Goal: Transaction & Acquisition: Download file/media

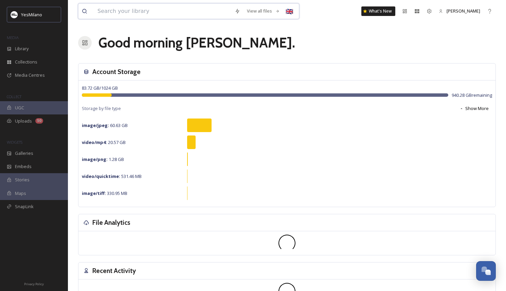
click at [119, 10] on input at bounding box center [162, 11] width 137 height 15
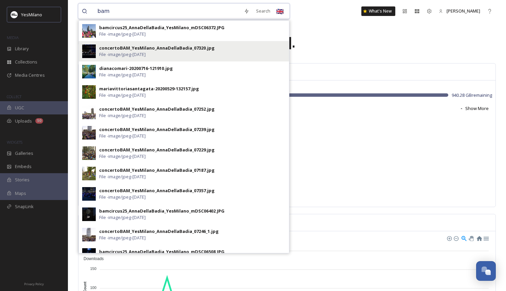
type input "bam"
click at [180, 47] on div "concertoBAM_YesMilano_AnnaDellaBadia_07320.jpg" at bounding box center [156, 48] width 115 height 6
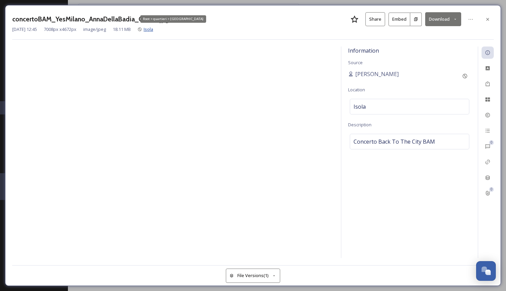
click at [153, 29] on span "Isola" at bounding box center [149, 29] width 10 height 6
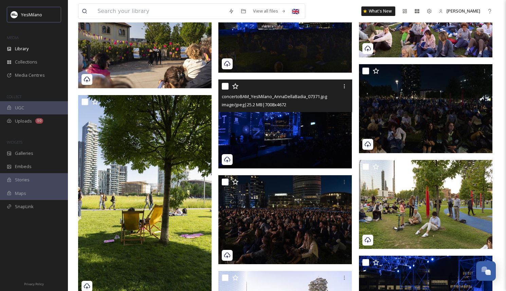
scroll to position [2650, 0]
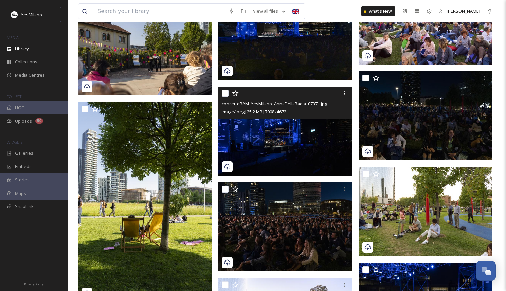
click at [277, 133] on img at bounding box center [284, 131] width 133 height 89
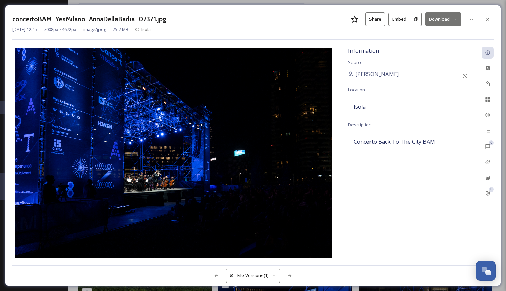
click at [432, 17] on button "Download" at bounding box center [443, 19] width 36 height 14
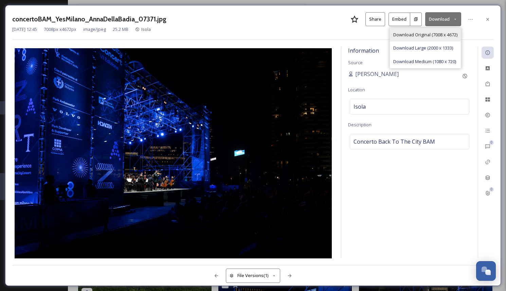
click at [428, 28] on div "Download Original (7008 x 4672)" at bounding box center [425, 34] width 71 height 13
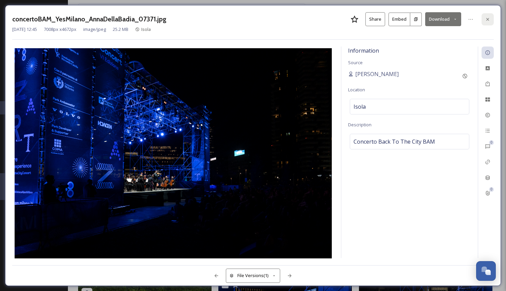
click at [491, 17] on div at bounding box center [488, 19] width 12 height 12
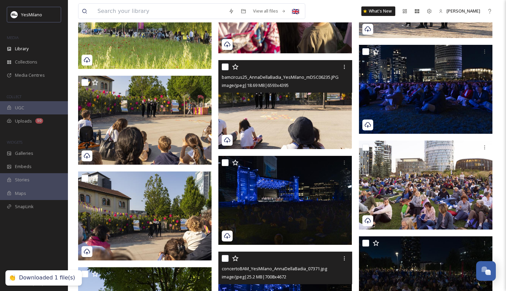
scroll to position [2485, 0]
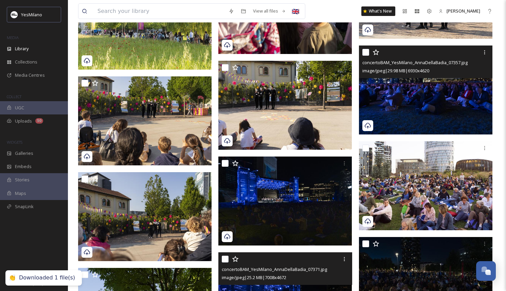
click at [407, 102] on img at bounding box center [425, 89] width 133 height 89
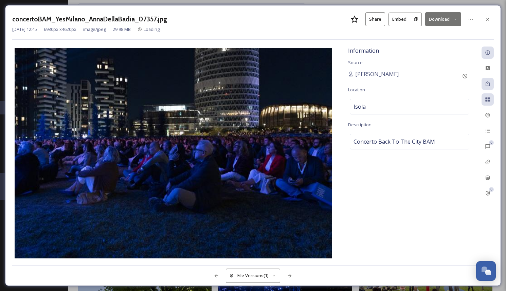
click at [438, 21] on button "Download" at bounding box center [443, 19] width 36 height 14
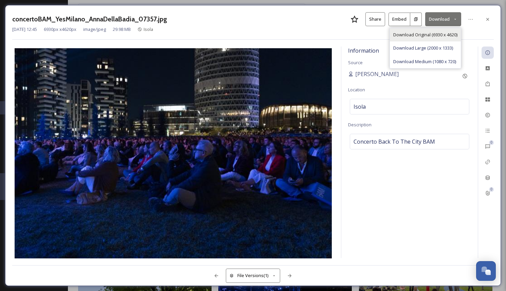
click at [438, 33] on span "Download Original (6930 x 4620)" at bounding box center [425, 35] width 64 height 6
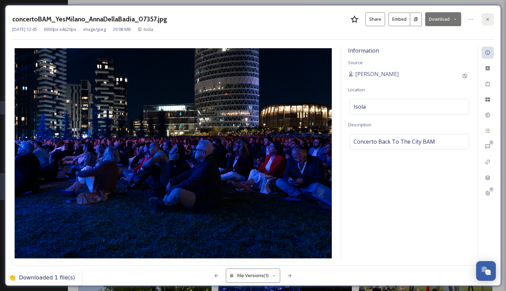
click at [486, 19] on icon at bounding box center [487, 19] width 5 height 5
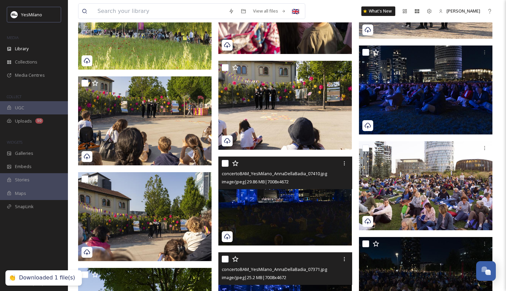
click at [307, 199] on img at bounding box center [284, 201] width 133 height 89
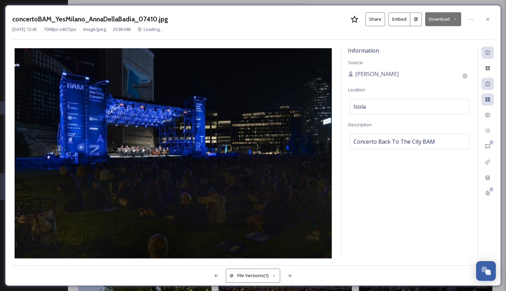
click at [431, 18] on button "Download" at bounding box center [443, 19] width 36 height 14
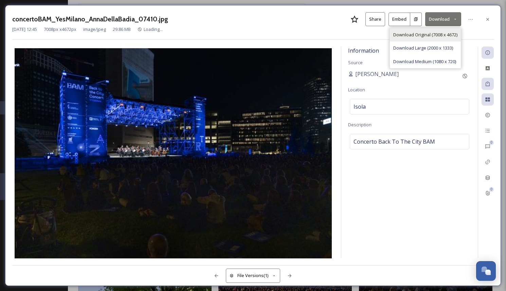
click at [429, 34] on span "Download Original (7008 x 4672)" at bounding box center [425, 35] width 64 height 6
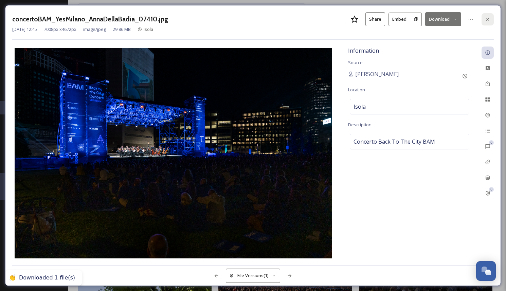
click at [489, 19] on icon at bounding box center [487, 19] width 5 height 5
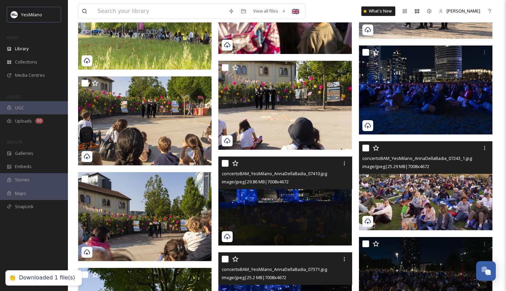
click at [412, 198] on img at bounding box center [425, 185] width 133 height 89
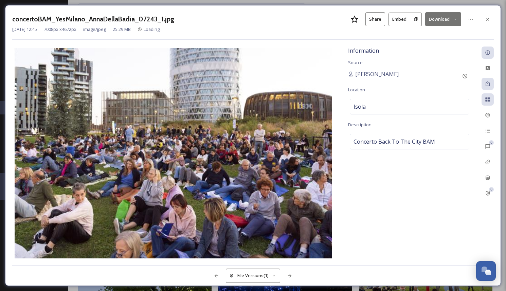
click at [446, 15] on button "Download" at bounding box center [443, 19] width 36 height 14
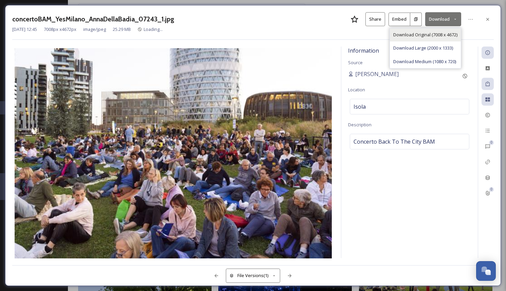
click at [441, 32] on span "Download Original (7008 x 4672)" at bounding box center [425, 35] width 64 height 6
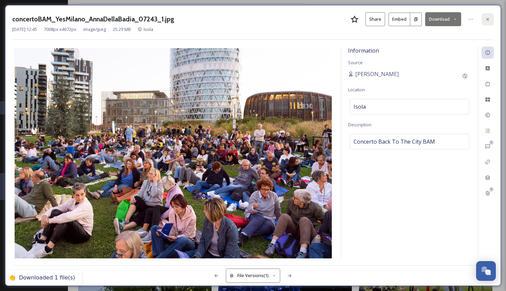
click at [486, 17] on icon at bounding box center [487, 19] width 5 height 5
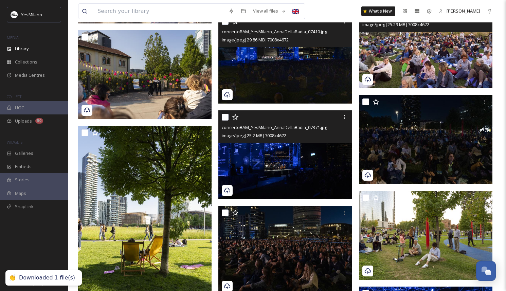
scroll to position [2636, 0]
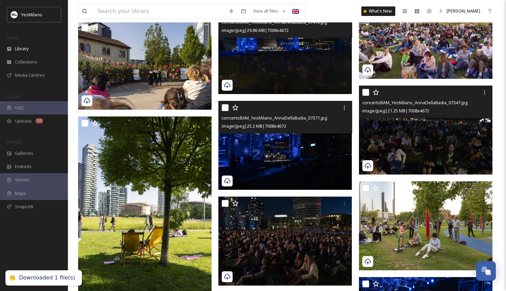
click at [414, 143] on img at bounding box center [425, 129] width 133 height 89
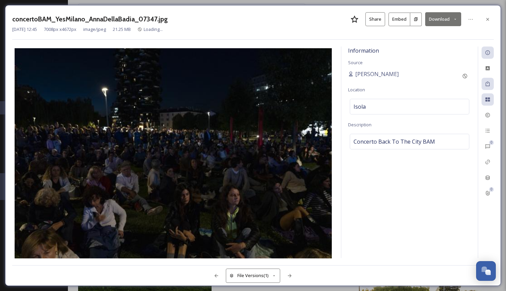
click at [443, 16] on button "Download" at bounding box center [443, 19] width 36 height 14
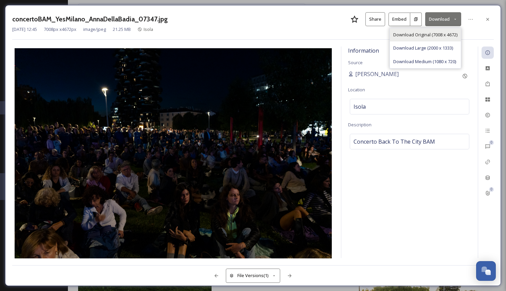
click at [438, 30] on div "Download Original (7008 x 4672)" at bounding box center [425, 34] width 71 height 13
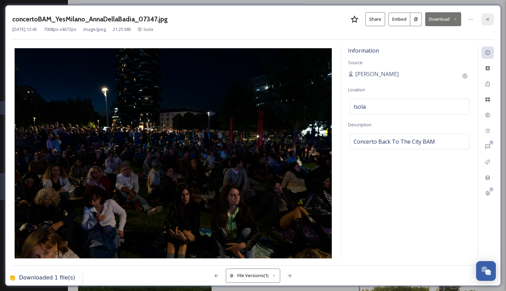
click at [488, 21] on icon at bounding box center [487, 19] width 5 height 5
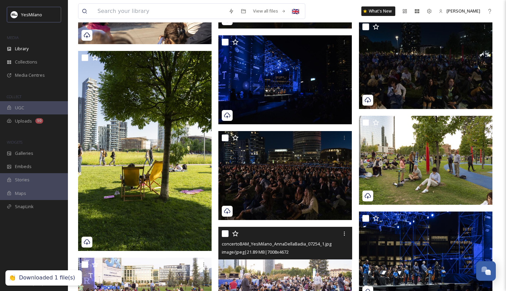
scroll to position [2715, 0]
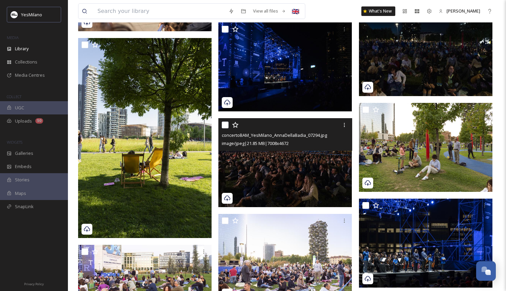
click at [273, 189] on img at bounding box center [284, 162] width 133 height 89
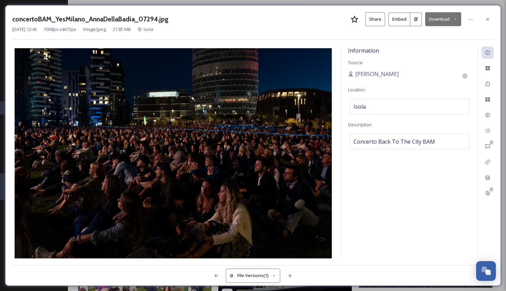
click at [431, 24] on button "Download" at bounding box center [443, 19] width 36 height 14
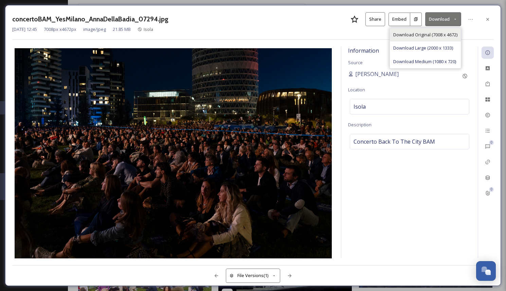
click at [431, 30] on div "Download Original (7008 x 4672)" at bounding box center [425, 34] width 71 height 13
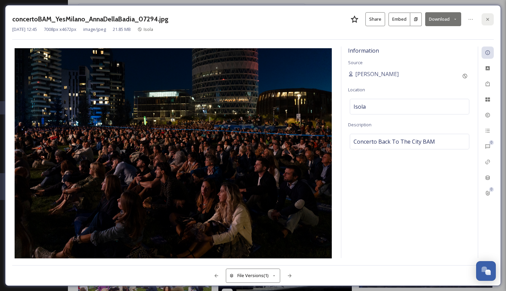
click at [490, 19] on icon at bounding box center [487, 19] width 5 height 5
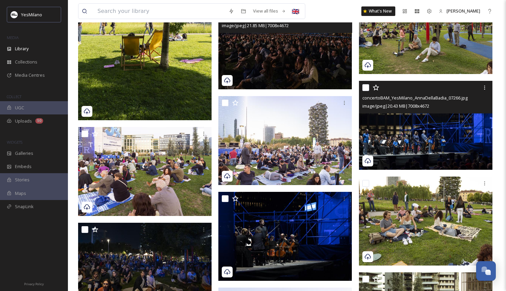
scroll to position [2839, 0]
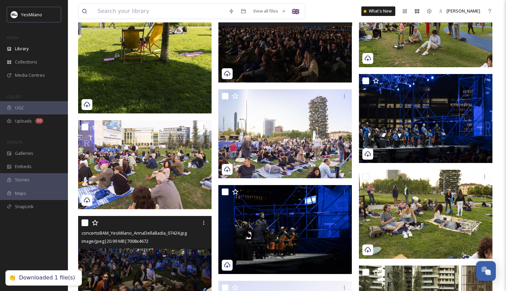
click at [182, 267] on img at bounding box center [144, 260] width 133 height 89
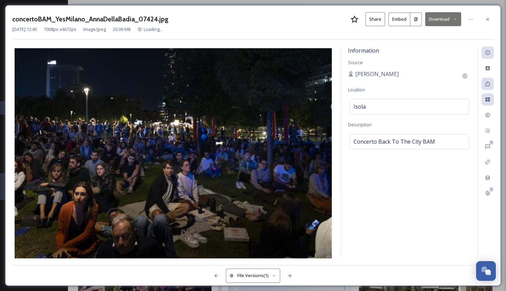
click at [432, 19] on button "Download" at bounding box center [443, 19] width 36 height 14
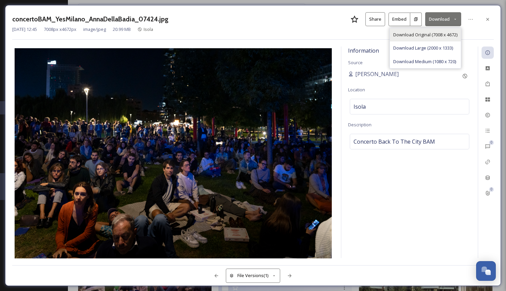
click at [429, 32] on span "Download Original (7008 x 4672)" at bounding box center [425, 35] width 64 height 6
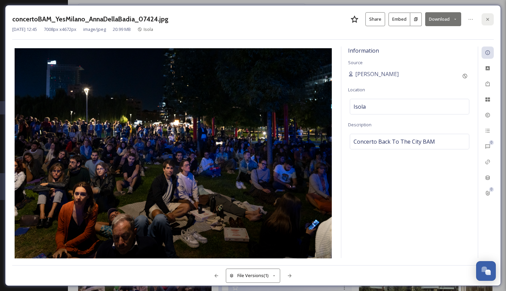
click at [484, 20] on div at bounding box center [488, 19] width 12 height 12
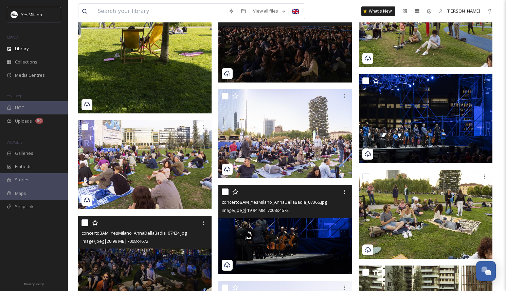
click at [290, 231] on img at bounding box center [284, 229] width 133 height 89
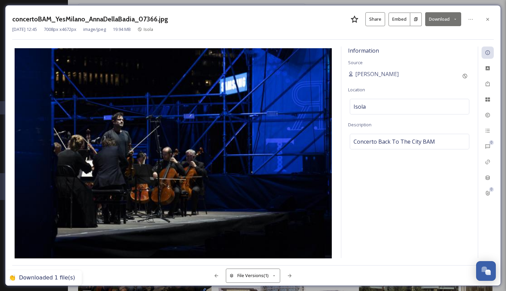
click at [453, 20] on icon at bounding box center [455, 19] width 4 height 4
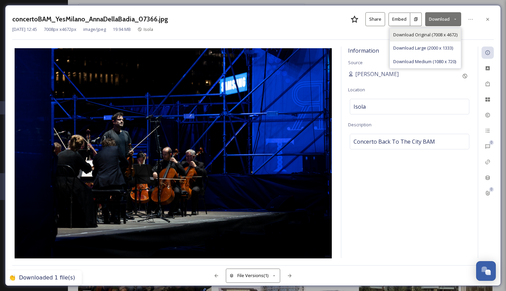
click at [447, 32] on span "Download Original (7008 x 4672)" at bounding box center [425, 35] width 64 height 6
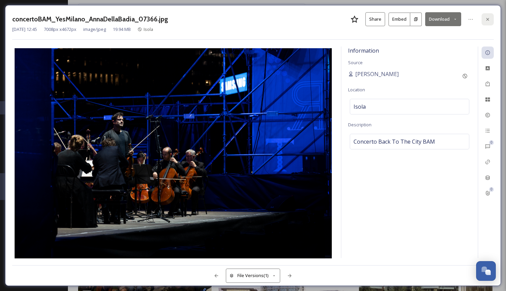
click at [485, 17] on icon at bounding box center [487, 19] width 5 height 5
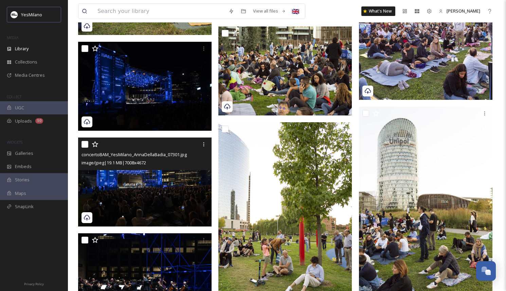
scroll to position [3303, 0]
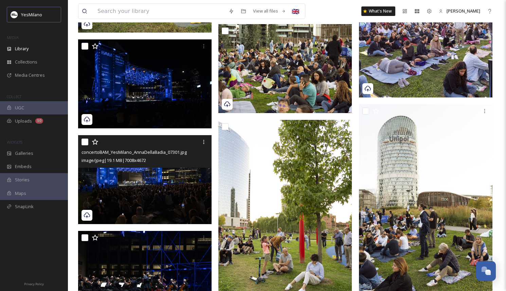
click at [183, 195] on img at bounding box center [144, 179] width 133 height 89
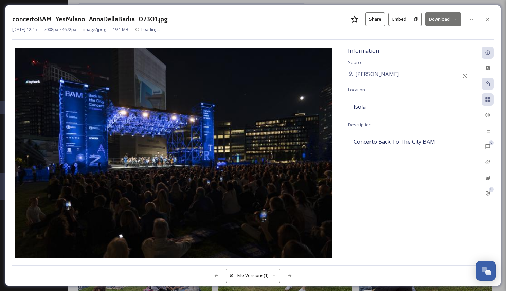
click at [445, 22] on button "Download" at bounding box center [443, 19] width 36 height 14
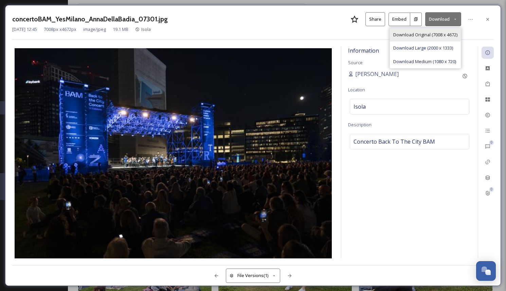
click at [442, 32] on span "Download Original (7008 x 4672)" at bounding box center [425, 35] width 64 height 6
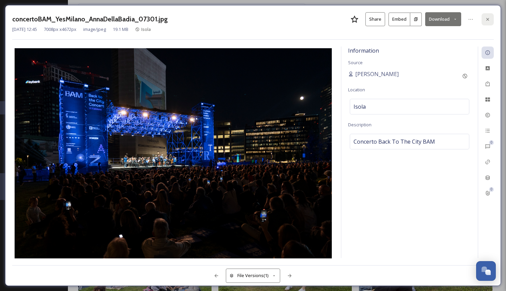
click at [488, 19] on icon at bounding box center [487, 19] width 5 height 5
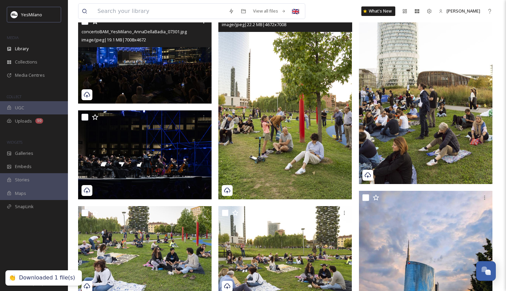
scroll to position [3425, 0]
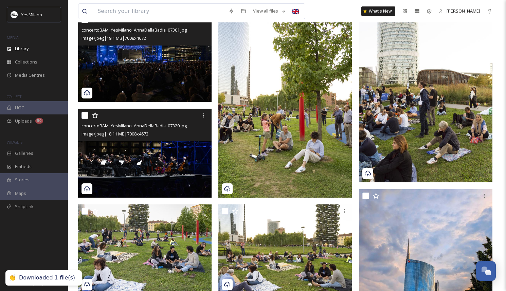
click at [177, 167] on img at bounding box center [144, 153] width 133 height 89
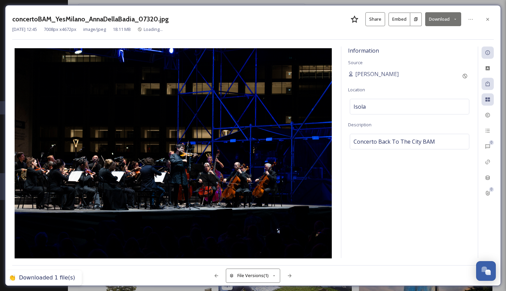
click at [433, 21] on button "Download" at bounding box center [443, 19] width 36 height 14
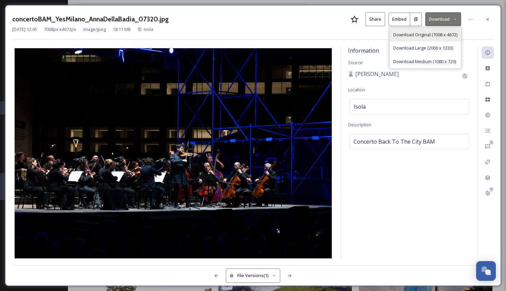
click at [432, 32] on span "Download Original (7008 x 4672)" at bounding box center [425, 35] width 64 height 6
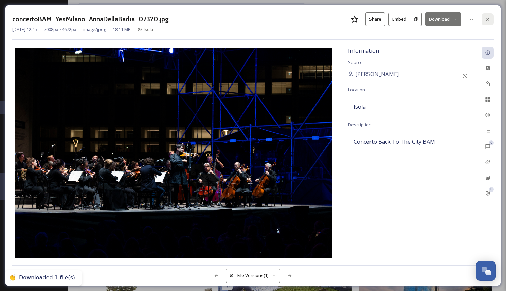
click at [490, 22] on div at bounding box center [488, 19] width 12 height 12
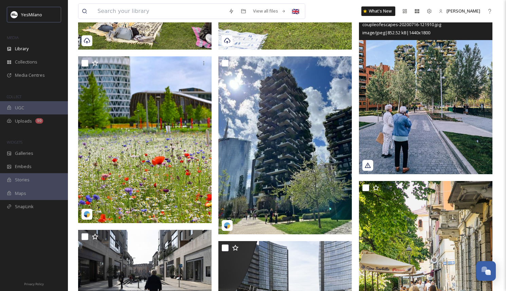
scroll to position [3878, 0]
